Goal: Task Accomplishment & Management: Use online tool/utility

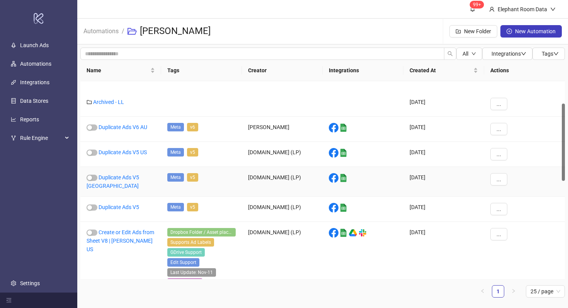
scroll to position [61, 0]
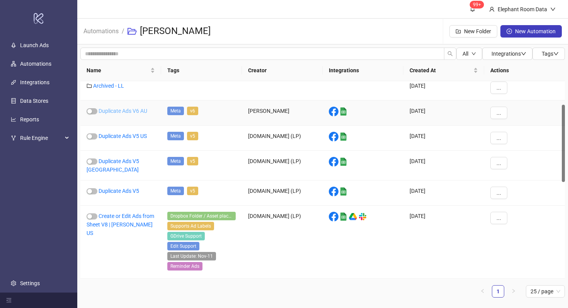
click at [134, 111] on link "Duplicate Ads V6 AU" at bounding box center [123, 111] width 49 height 6
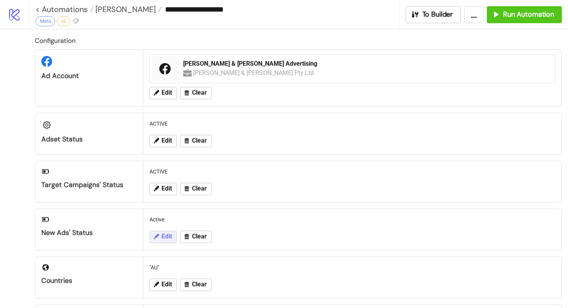
click at [166, 242] on button "Edit" at bounding box center [163, 237] width 27 height 12
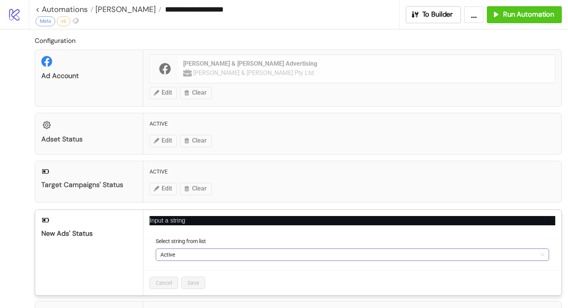
click at [183, 252] on span "Active" at bounding box center [352, 255] width 384 height 12
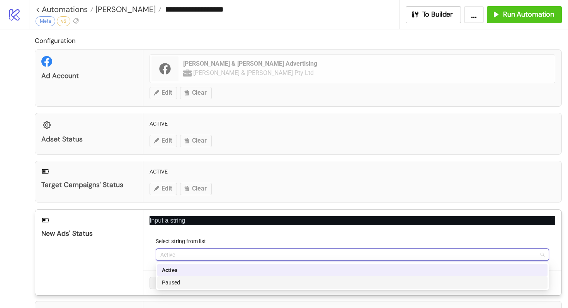
click at [179, 281] on div "Paused" at bounding box center [352, 282] width 381 height 9
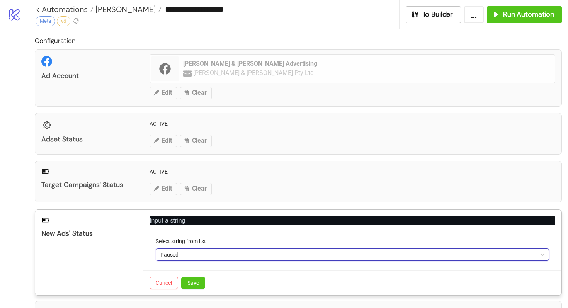
click at [211, 240] on label "Select string from list" at bounding box center [183, 241] width 55 height 9
click at [212, 249] on input "Select string from list" at bounding box center [348, 255] width 377 height 12
click at [193, 281] on span "Save" at bounding box center [193, 283] width 12 height 6
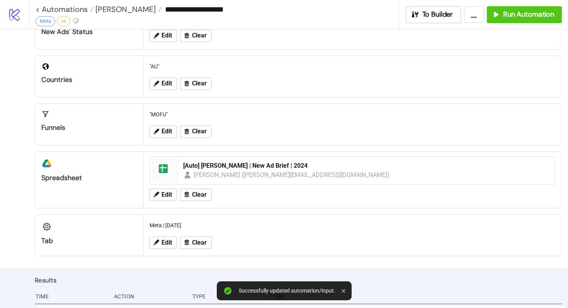
scroll to position [201, 0]
click at [165, 131] on span "Edit" at bounding box center [167, 131] width 10 height 7
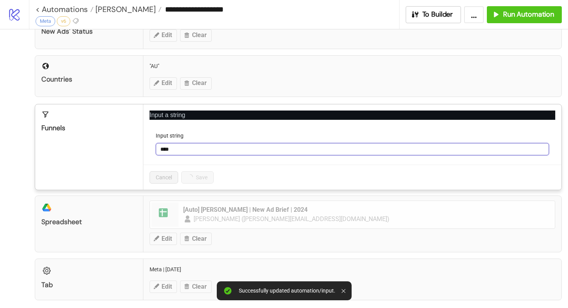
click at [178, 151] on input "****" at bounding box center [352, 149] width 393 height 12
click at [181, 149] on input "****" at bounding box center [352, 149] width 393 height 12
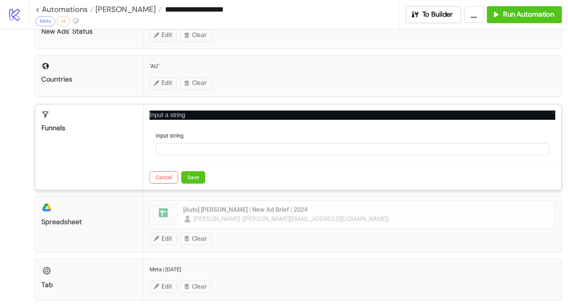
click at [216, 135] on div "Input string" at bounding box center [352, 137] width 393 height 12
click at [201, 170] on div "Cancel Save" at bounding box center [352, 177] width 418 height 25
click at [197, 175] on span "Save" at bounding box center [193, 177] width 12 height 6
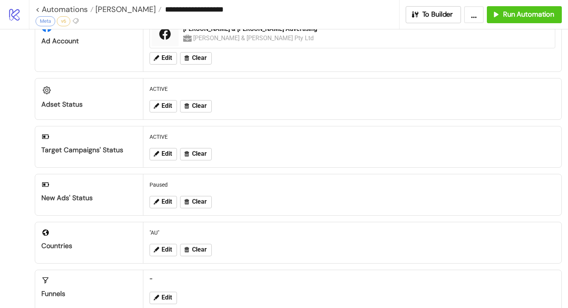
scroll to position [0, 0]
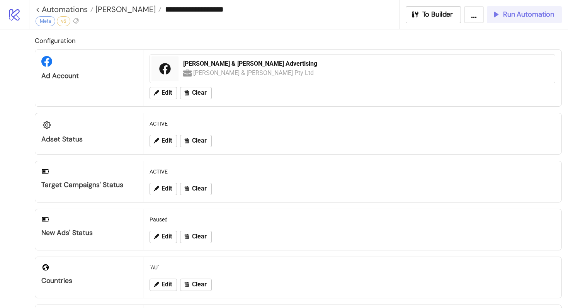
click at [516, 16] on span "Run Automation" at bounding box center [528, 14] width 51 height 9
click at [524, 20] on button "Run Automation" at bounding box center [524, 14] width 75 height 17
click at [513, 15] on span "Run Automation" at bounding box center [528, 14] width 51 height 9
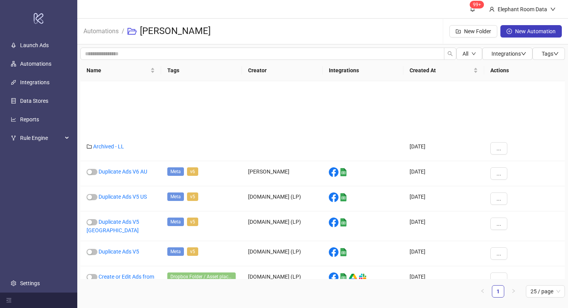
scroll to position [61, 0]
